Goal: Information Seeking & Learning: Learn about a topic

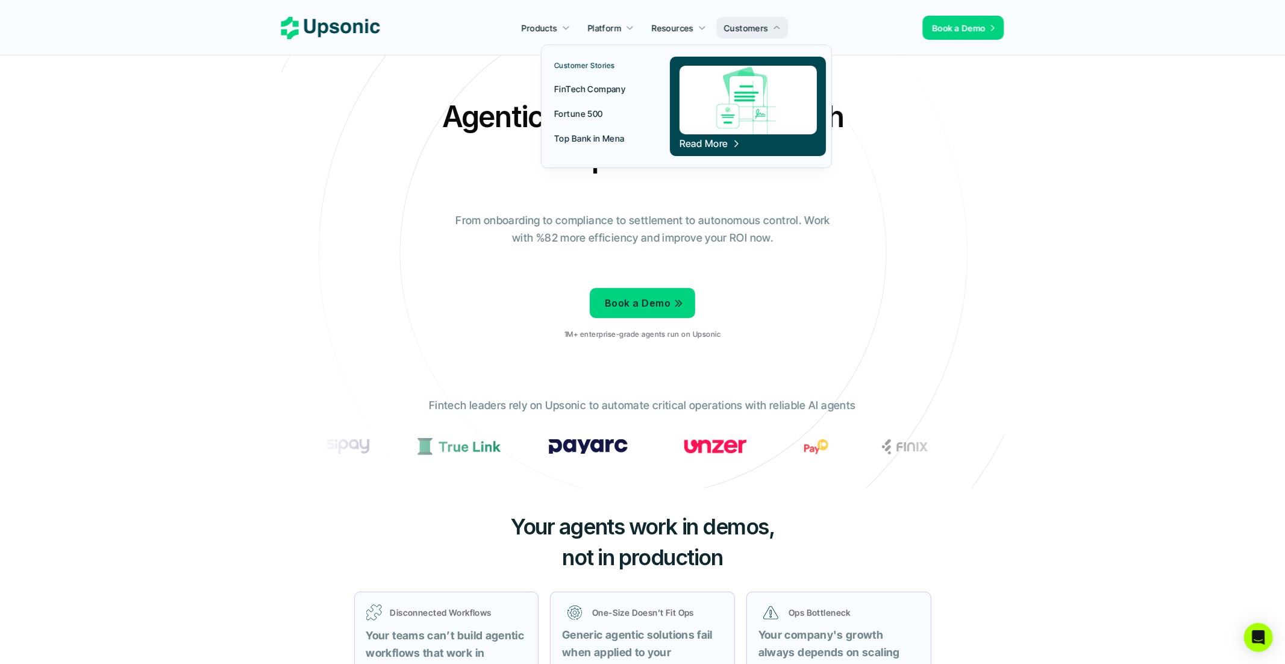
click at [590, 87] on p "FinTech Company" at bounding box center [589, 89] width 71 height 13
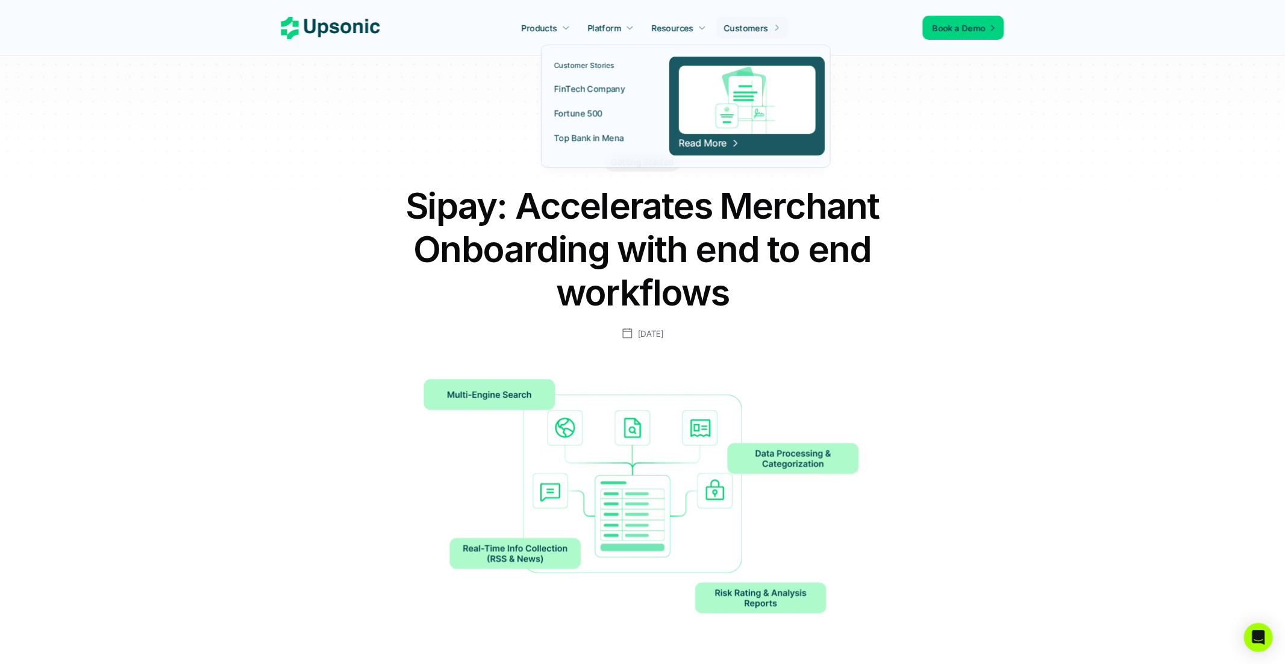
click at [731, 19] on link "Customers" at bounding box center [753, 28] width 72 height 22
click at [580, 61] on p "Customer Stories" at bounding box center [584, 65] width 61 height 8
click at [703, 143] on span "Read More" at bounding box center [703, 143] width 49 height 12
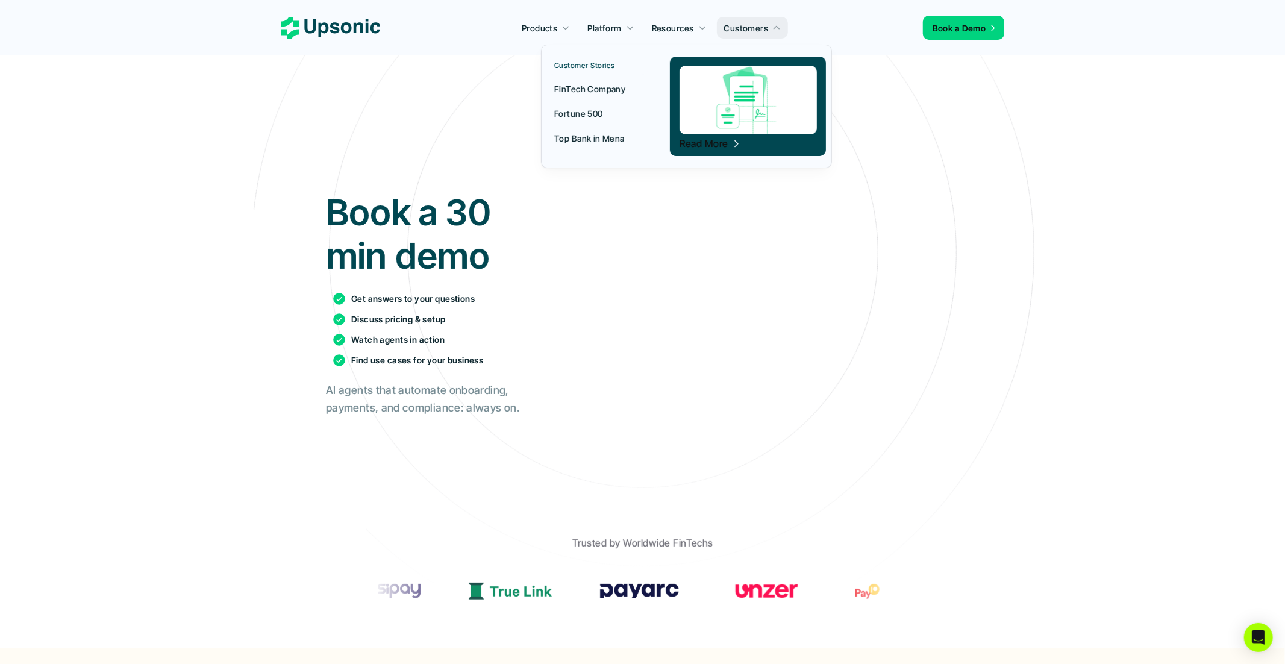
click at [579, 89] on p "FinTech Company" at bounding box center [589, 89] width 71 height 13
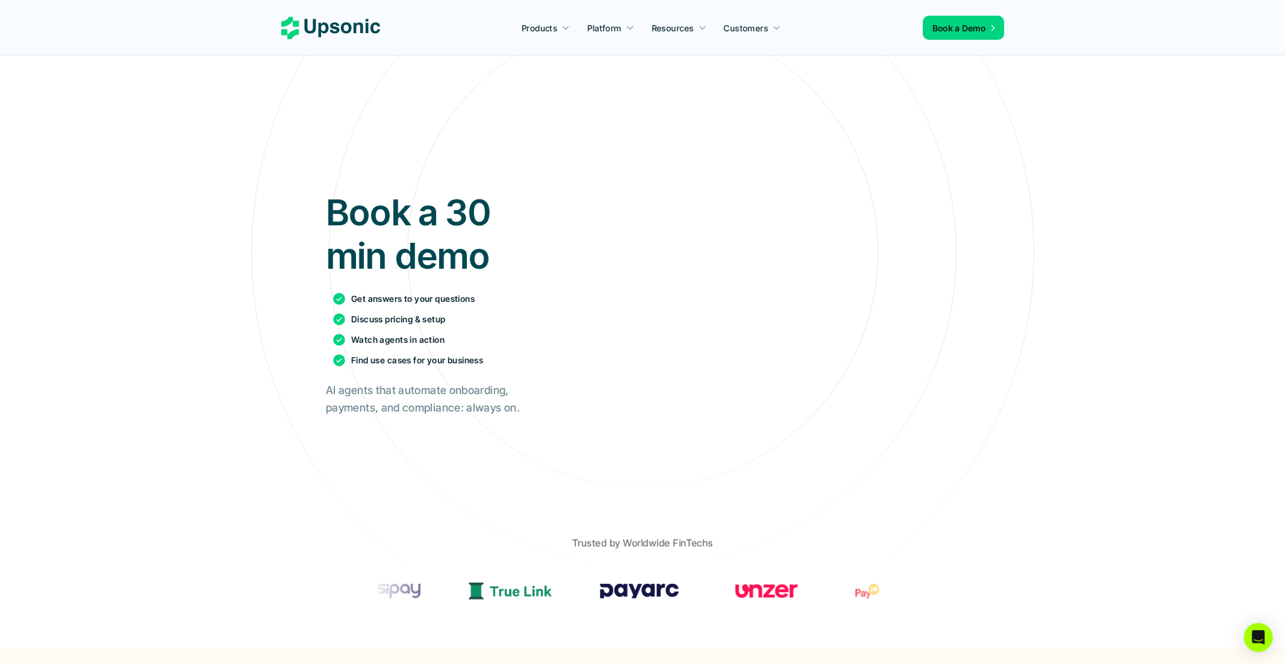
click at [338, 28] on use at bounding box center [330, 28] width 99 height 22
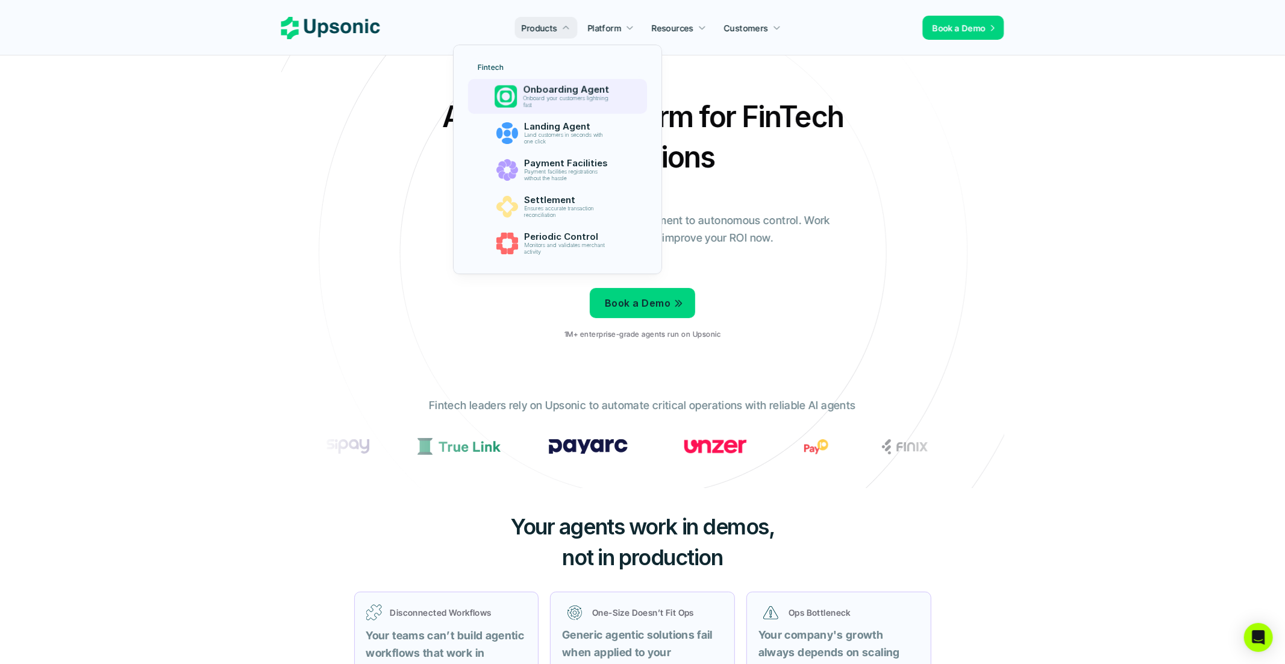
click at [539, 95] on p "Onboard your customers lightning fast" at bounding box center [568, 101] width 90 height 13
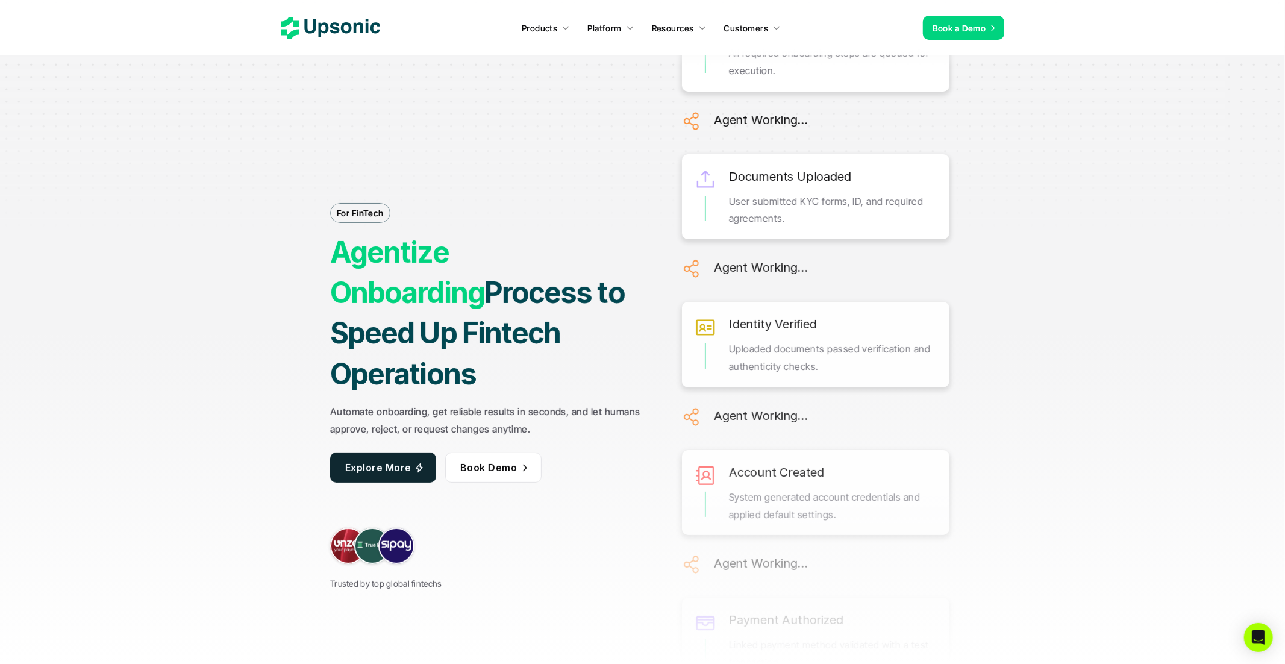
click at [424, 276] on strong "Agentize Onboarding" at bounding box center [407, 272] width 154 height 76
click at [425, 339] on strong "Process to Speed Up Fintech Operations" at bounding box center [480, 333] width 300 height 116
click at [422, 344] on strong "Process to Speed Up Fintech Operations" at bounding box center [480, 333] width 300 height 116
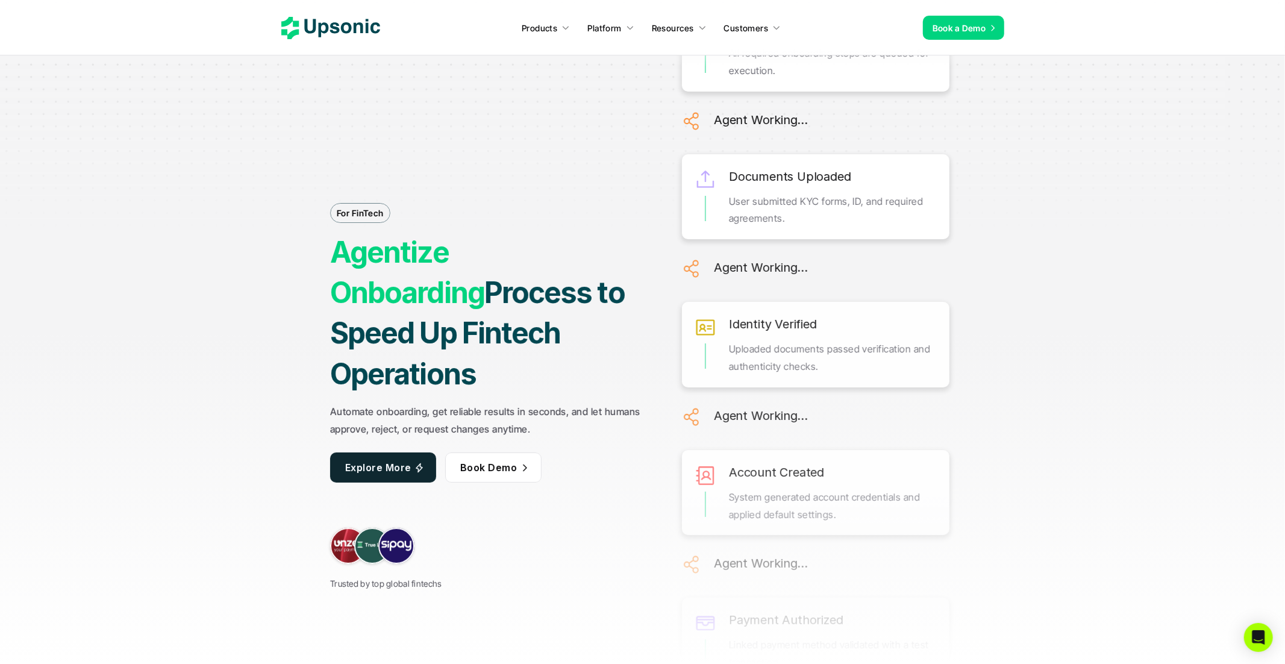
click at [422, 344] on strong "Process to Speed Up Fintech Operations" at bounding box center [480, 333] width 300 height 116
click at [510, 356] on strong "Process to Speed Up Fintech Operations" at bounding box center [480, 333] width 300 height 116
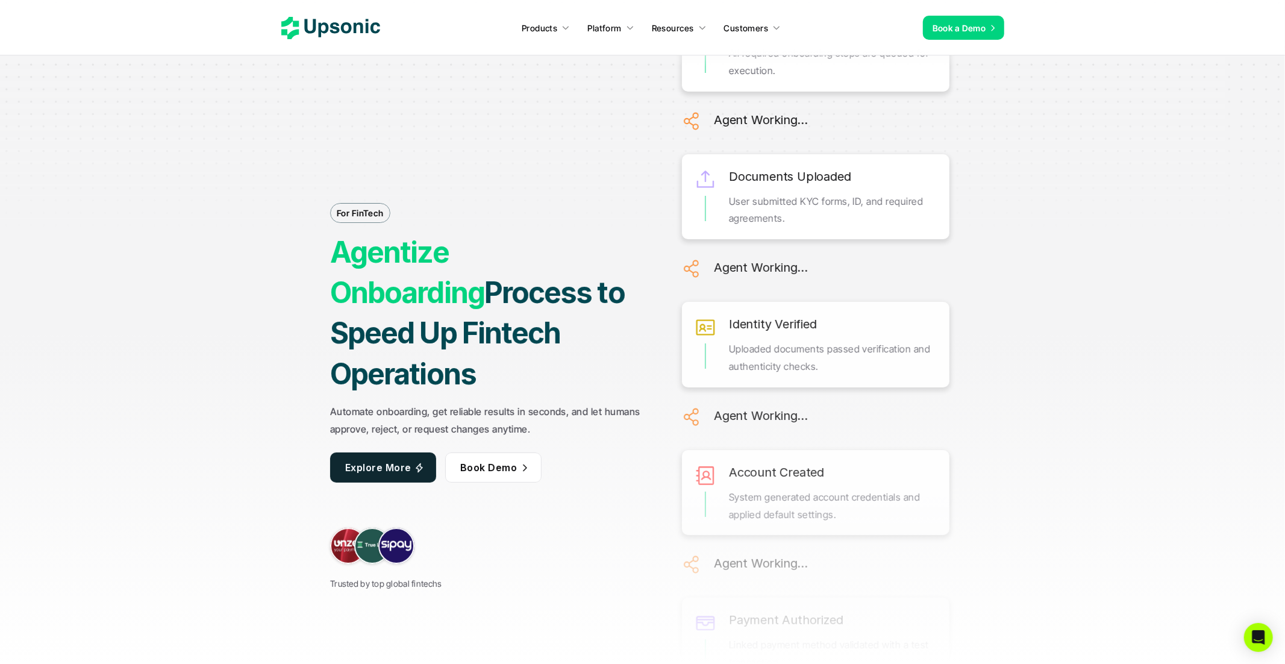
click at [453, 317] on strong "Process to Speed Up Fintech Operations" at bounding box center [480, 333] width 300 height 116
click at [442, 317] on strong "Process to Speed Up Fintech Operations" at bounding box center [480, 333] width 300 height 116
click at [493, 351] on strong "Process to Speed Up Fintech Operations" at bounding box center [480, 333] width 300 height 116
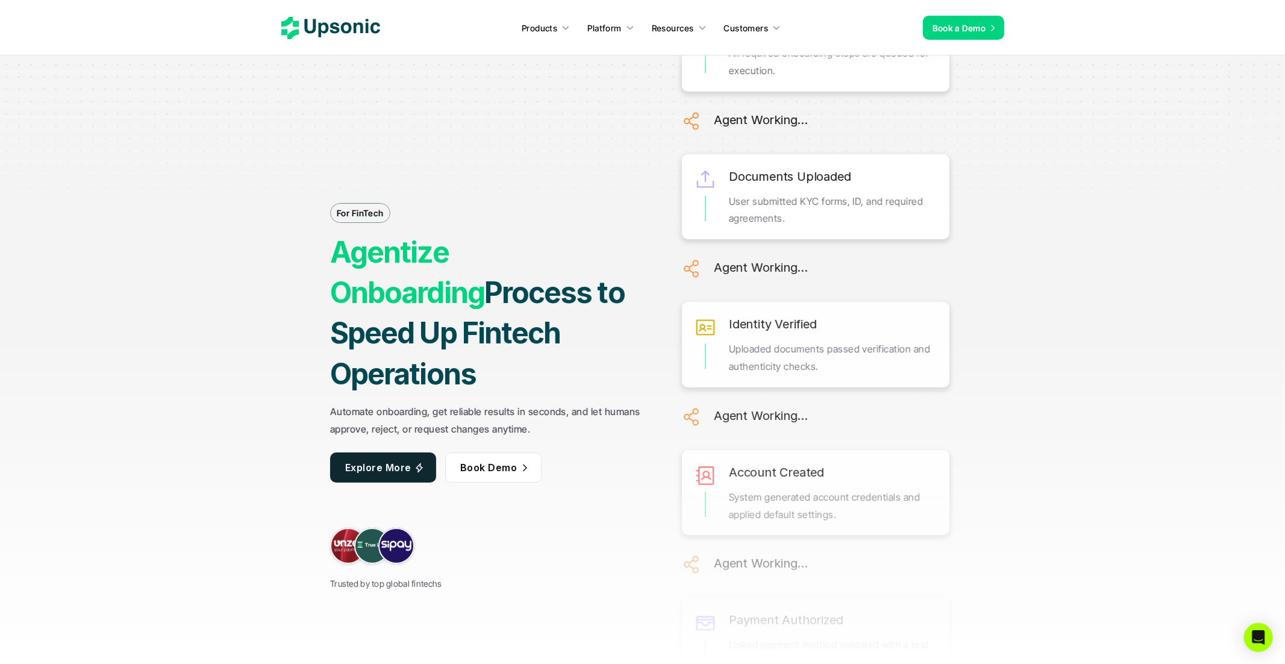
click at [493, 351] on strong "Process to Speed Up Fintech Operations" at bounding box center [480, 333] width 300 height 116
click at [487, 336] on strong "Process to Speed Up Fintech Operations" at bounding box center [480, 333] width 300 height 116
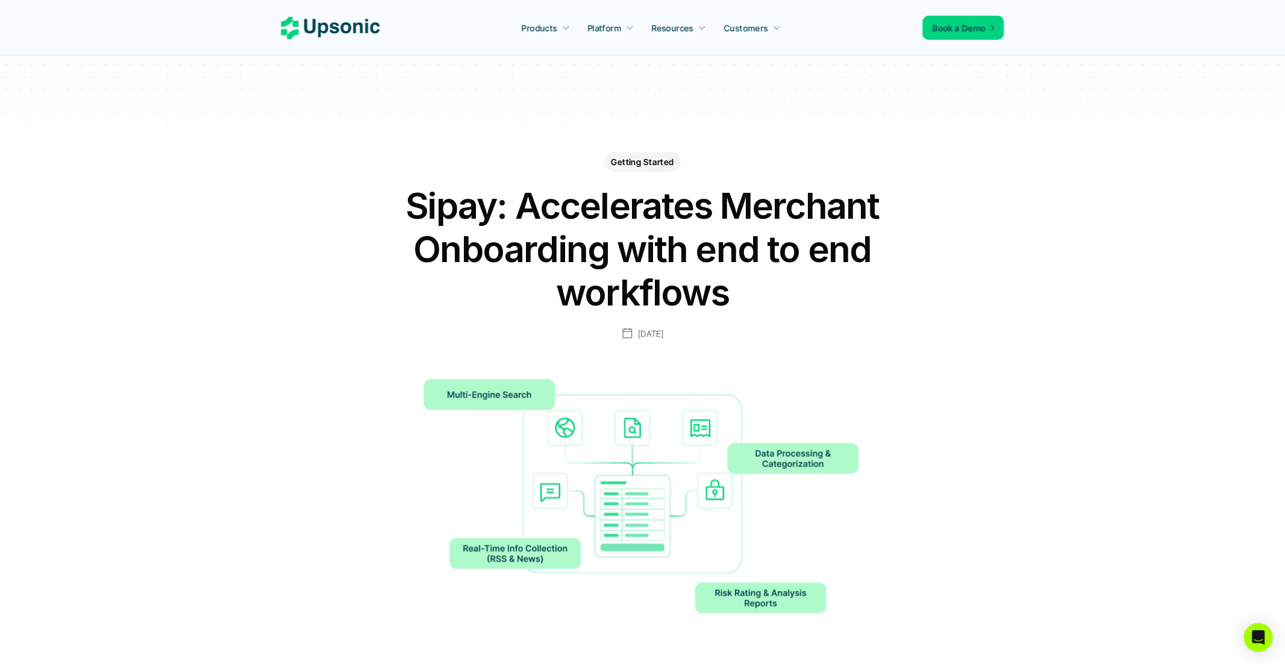
click at [316, 32] on icon at bounding box center [330, 28] width 99 height 22
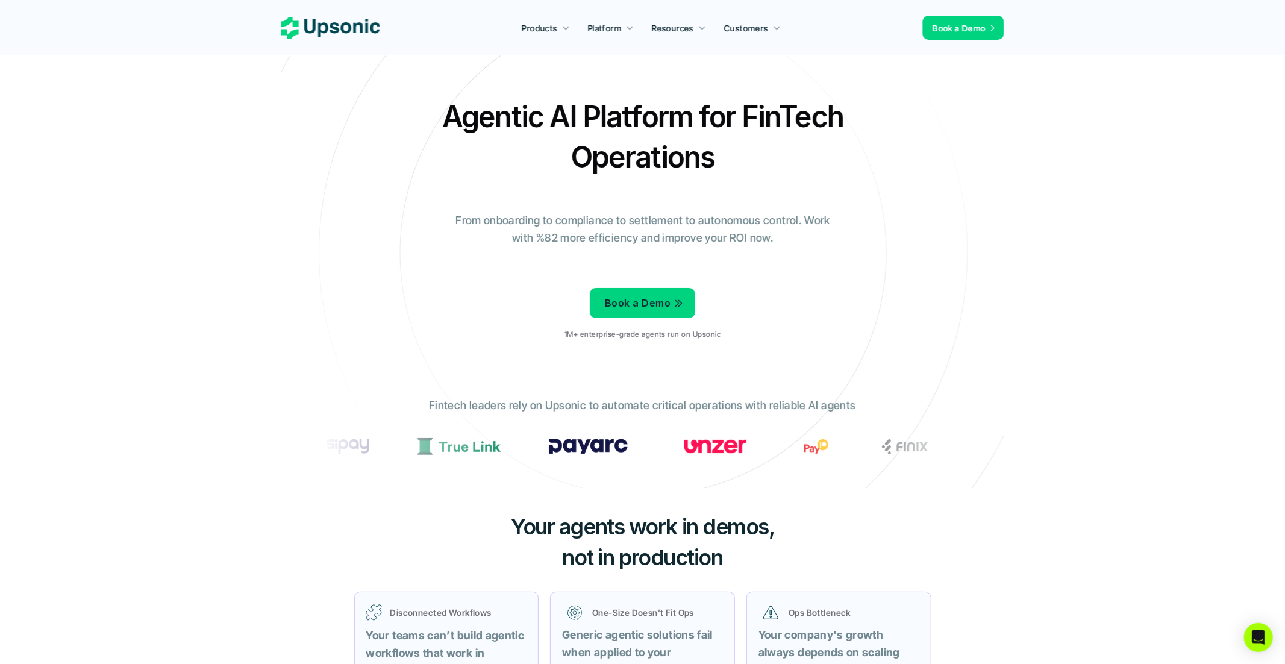
click at [394, 184] on div "Agentic AI Platform for FinTech Operations From onboarding to compliance to set…" at bounding box center [642, 222] width 705 height 253
